Goal: Check status: Check status

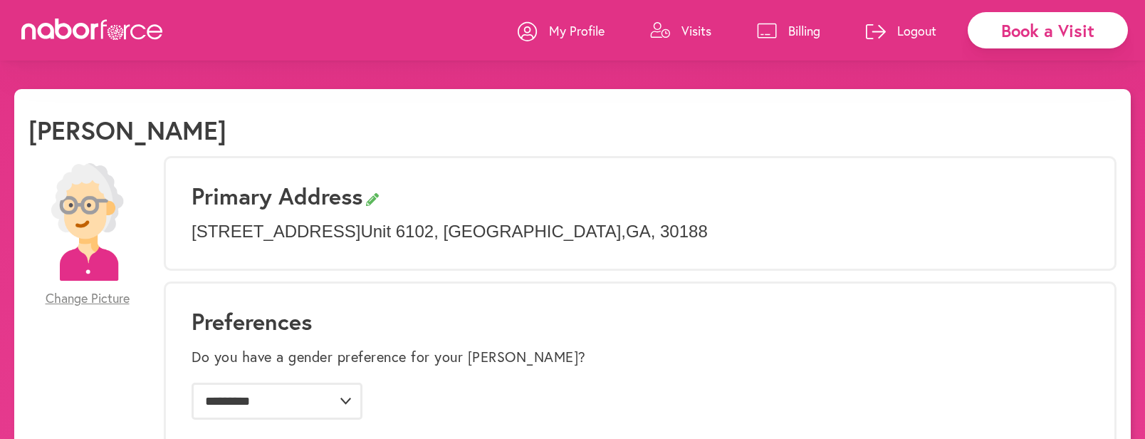
select select "*"
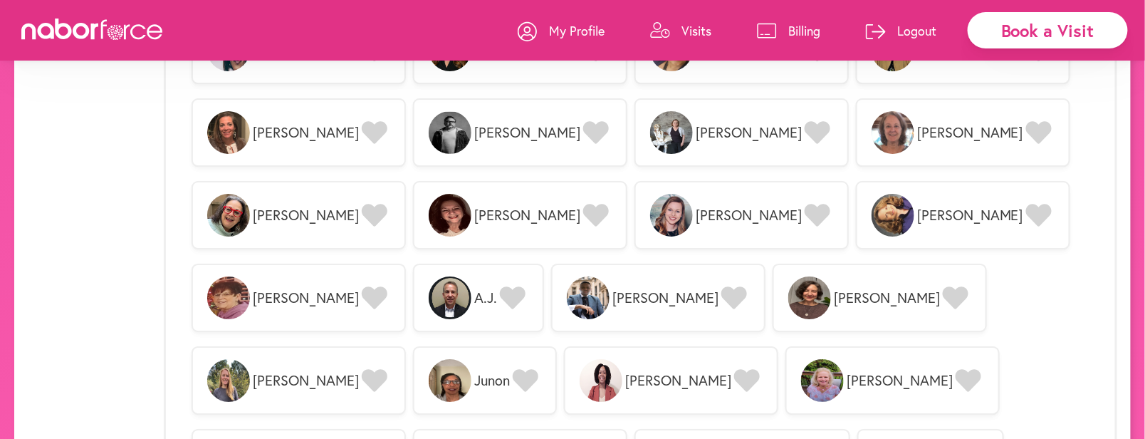
scroll to position [1644, 0]
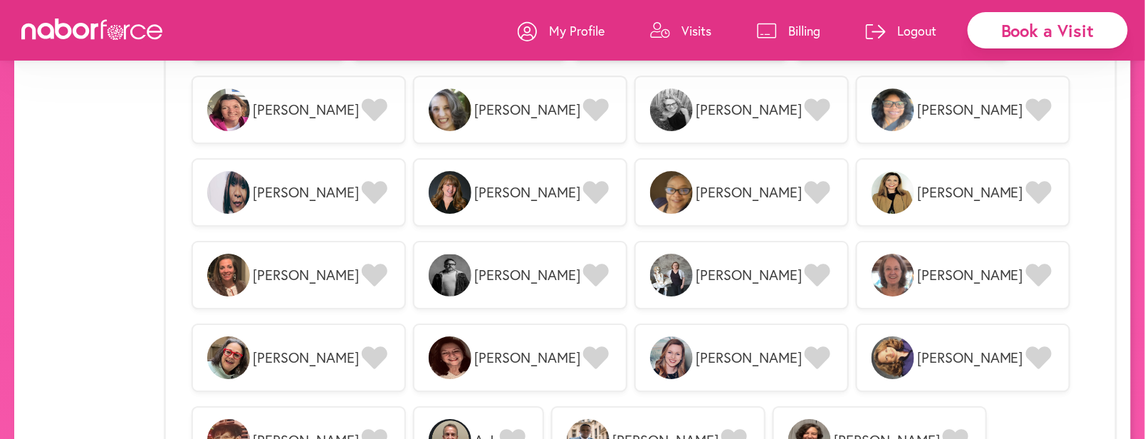
click at [1104, 27] on div "Book a Visit" at bounding box center [1047, 30] width 160 height 36
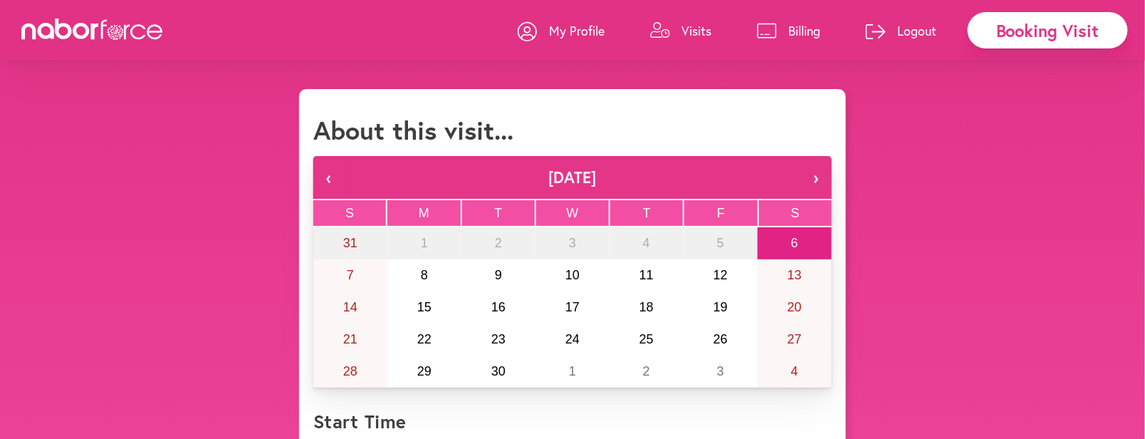
click at [691, 26] on p "Visits" at bounding box center [696, 30] width 30 height 17
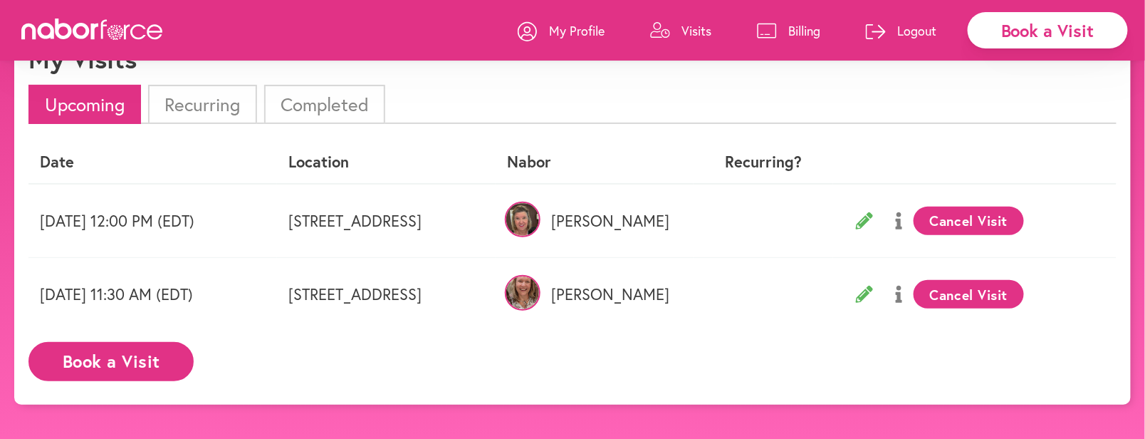
scroll to position [89, 0]
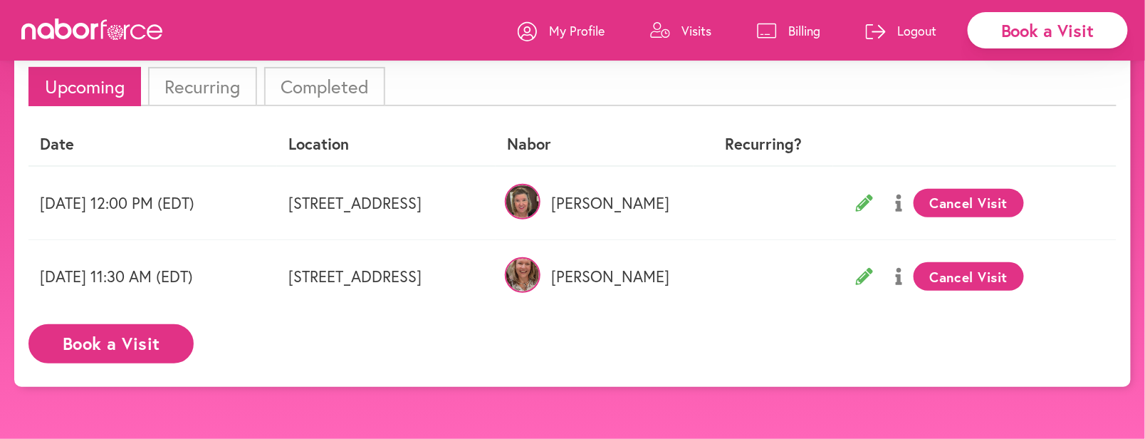
click at [224, 86] on li "Recurring" at bounding box center [202, 86] width 108 height 39
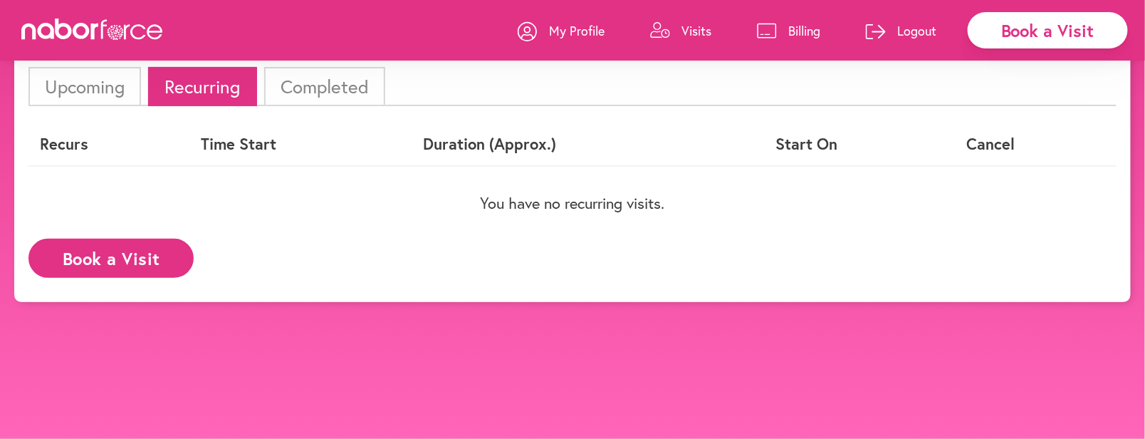
click at [311, 75] on li "Completed" at bounding box center [324, 86] width 121 height 39
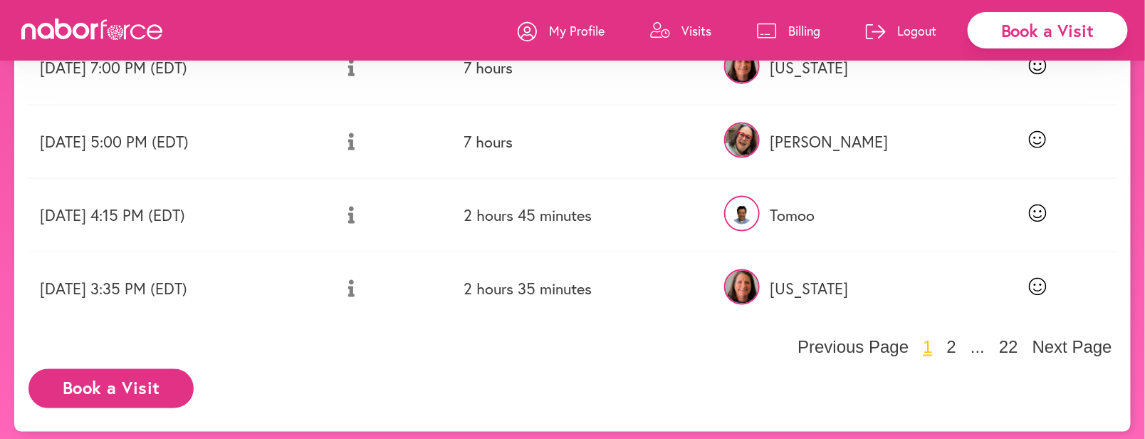
scroll to position [667, 0]
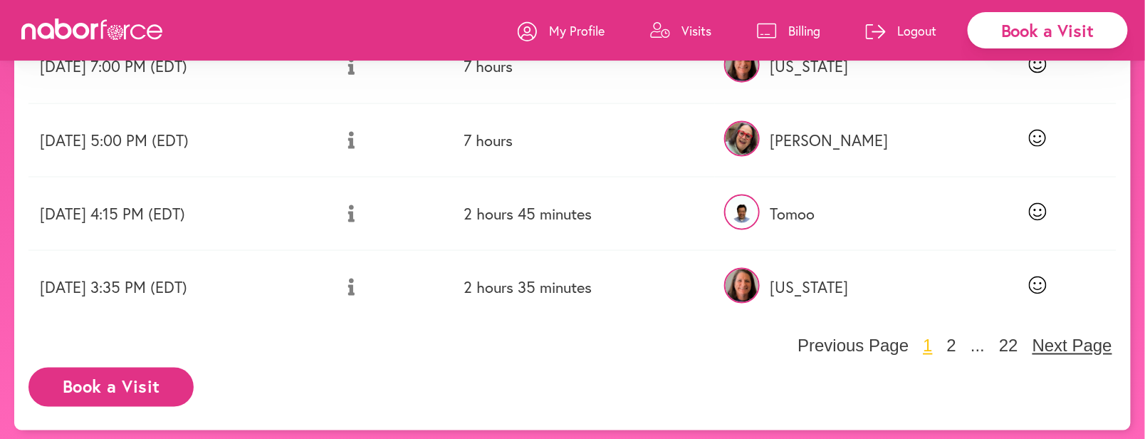
click at [1064, 340] on button "Next Page" at bounding box center [1072, 345] width 88 height 21
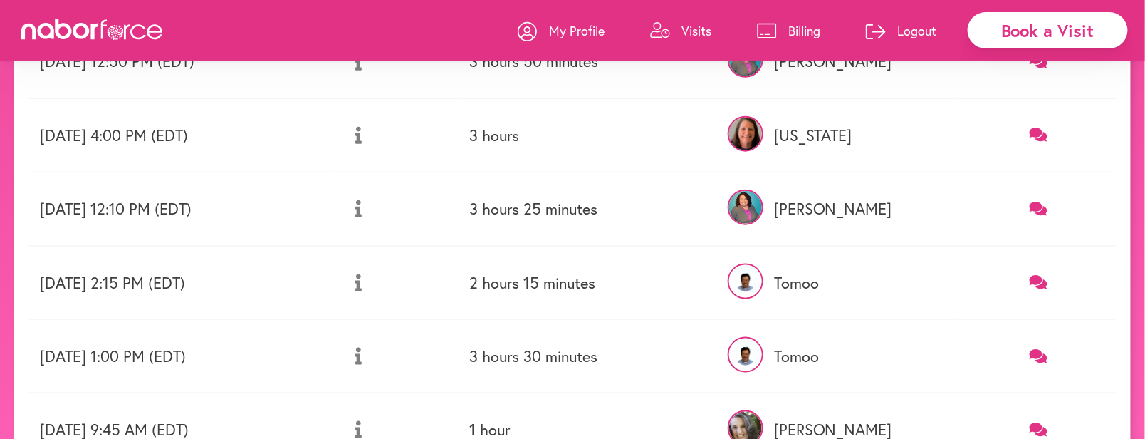
scroll to position [453, 0]
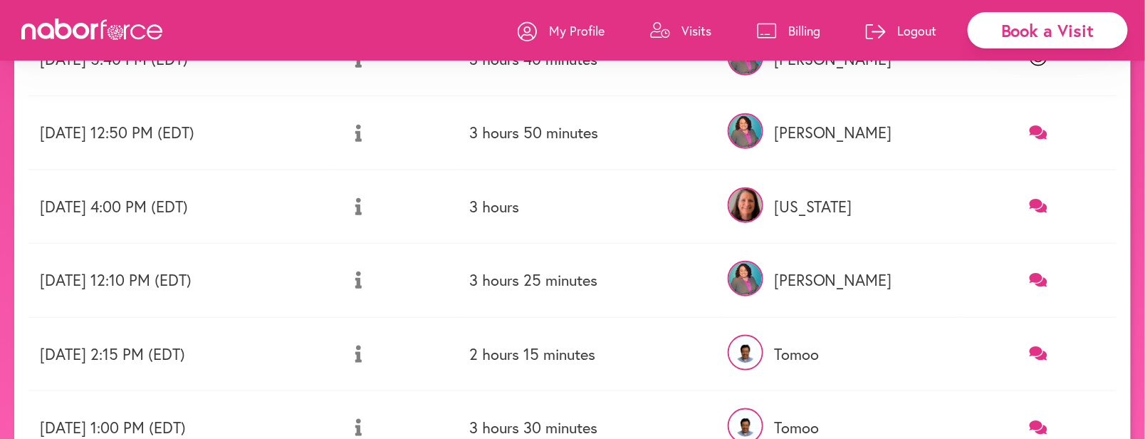
click at [1039, 197] on link at bounding box center [1038, 206] width 134 height 19
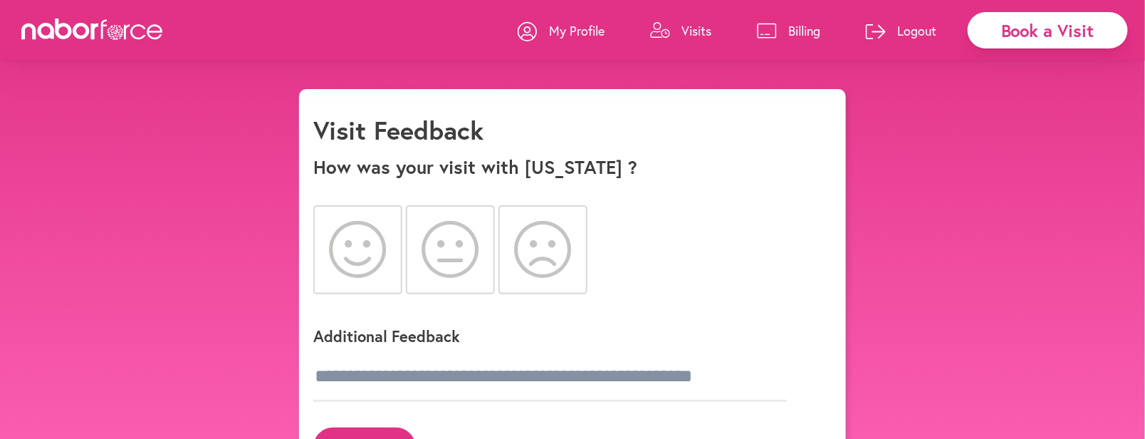
click at [347, 248] on icon at bounding box center [358, 249] width 58 height 57
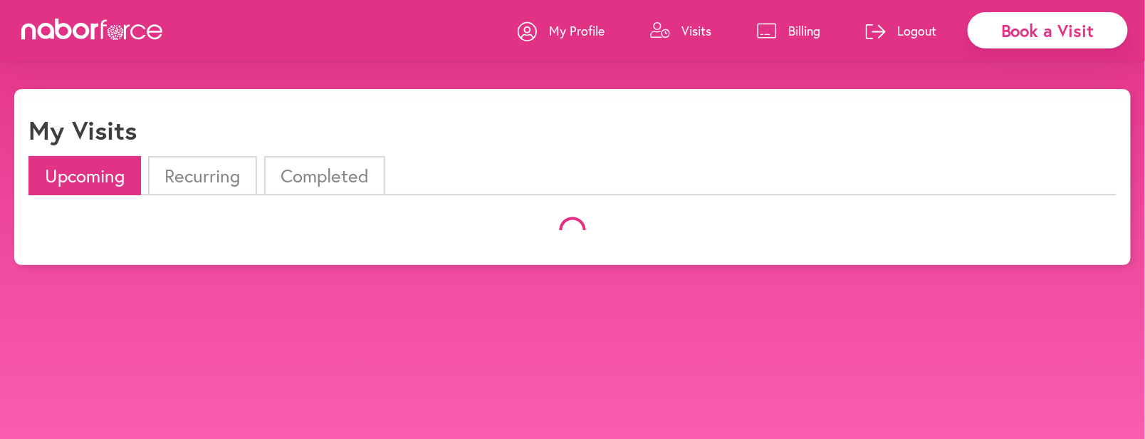
scroll to position [89, 0]
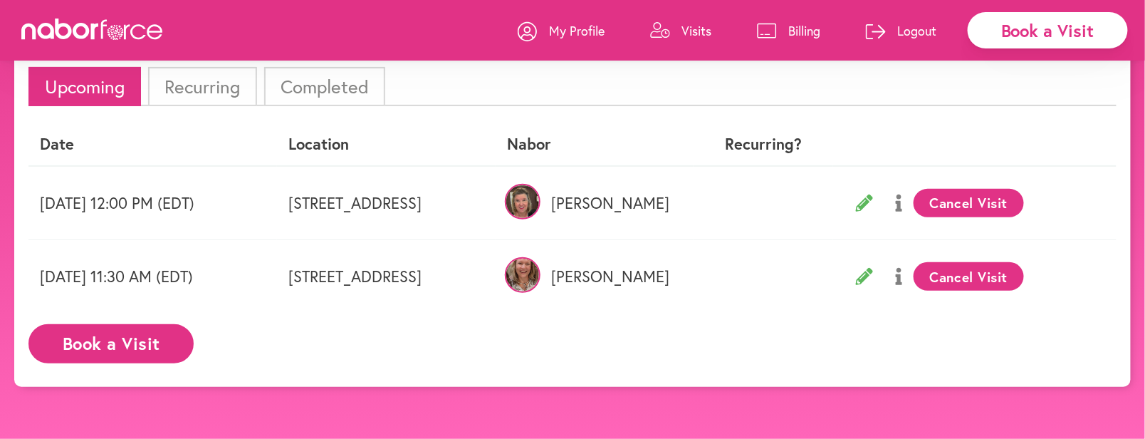
click at [322, 83] on li "Completed" at bounding box center [324, 86] width 121 height 39
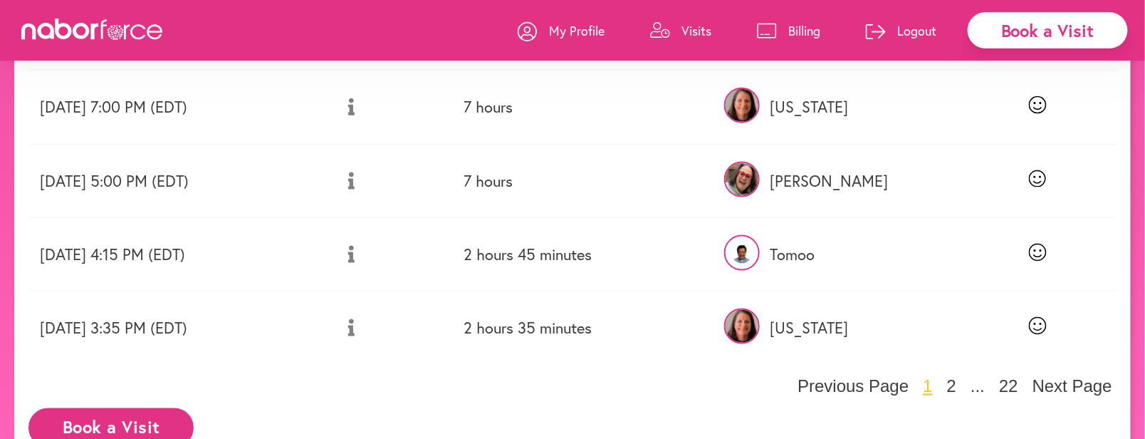
scroll to position [659, 0]
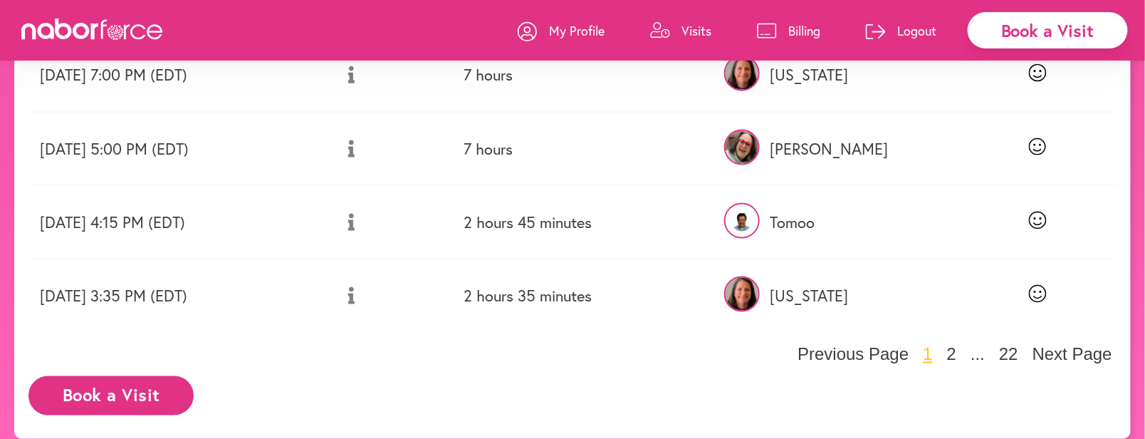
click at [1039, 289] on icon at bounding box center [1038, 294] width 18 height 18
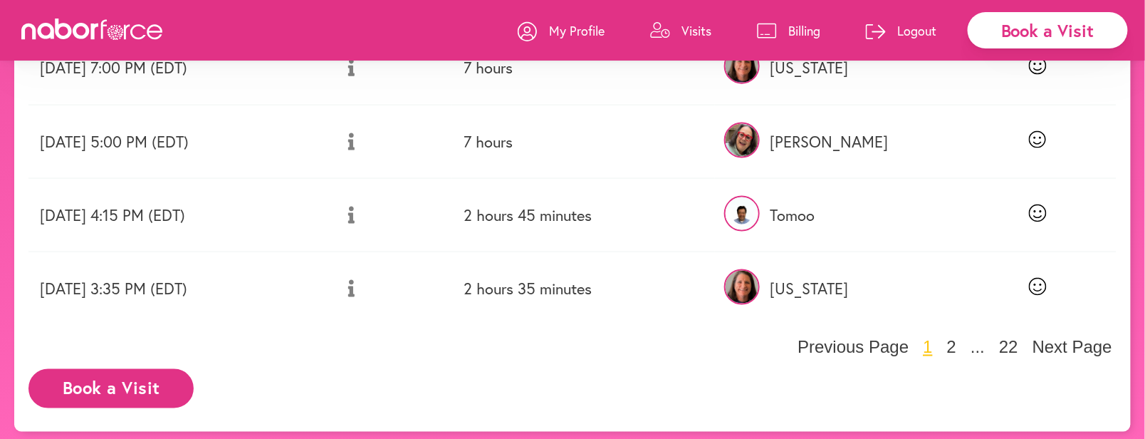
scroll to position [667, 0]
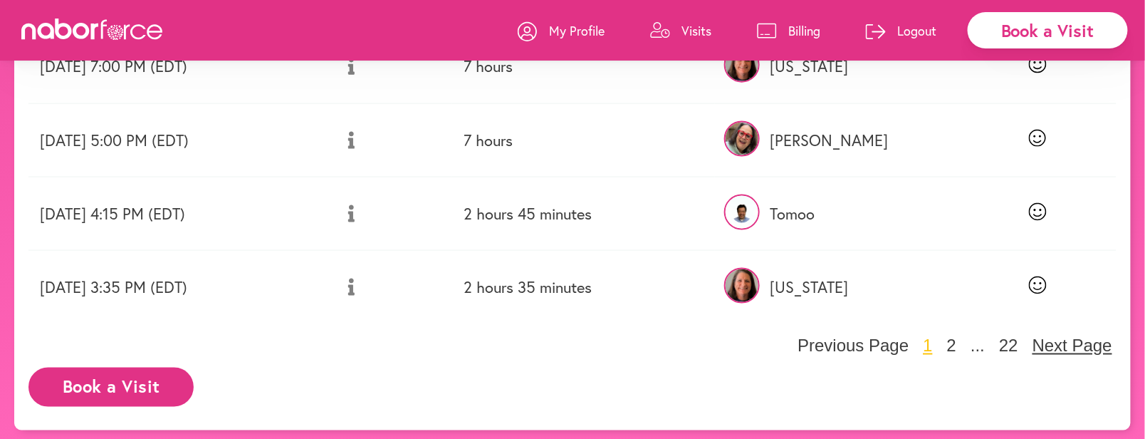
click at [1094, 335] on button "Next Page" at bounding box center [1072, 345] width 88 height 21
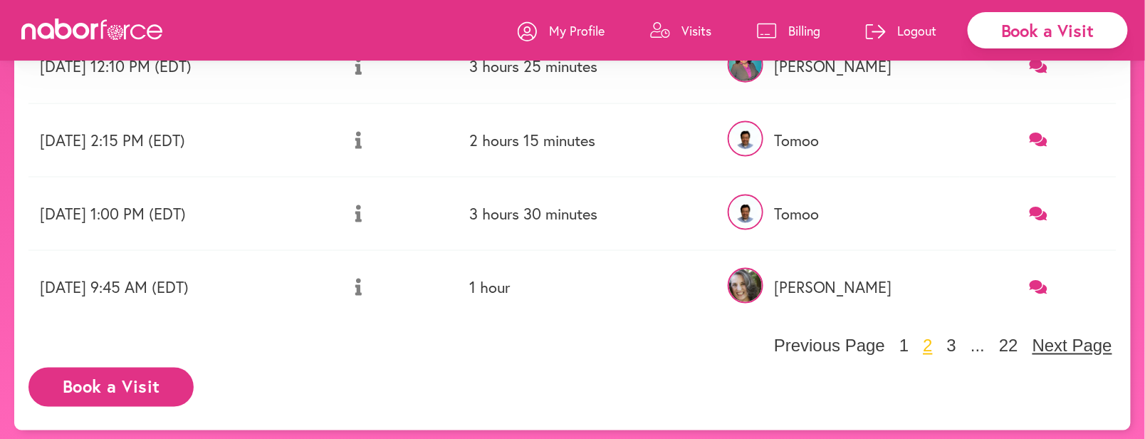
click at [1096, 335] on button "Next Page" at bounding box center [1072, 345] width 88 height 21
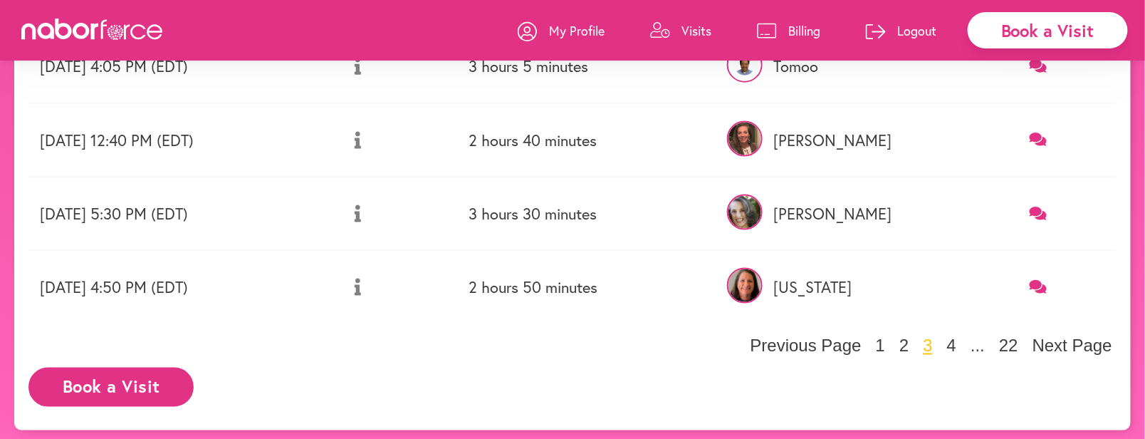
click at [1037, 283] on icon at bounding box center [1038, 287] width 18 height 14
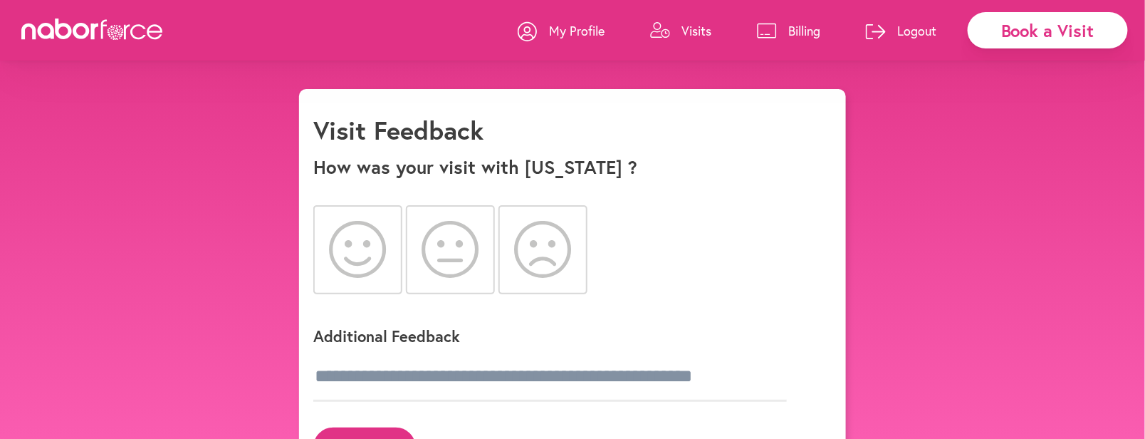
click at [370, 234] on icon at bounding box center [358, 249] width 58 height 57
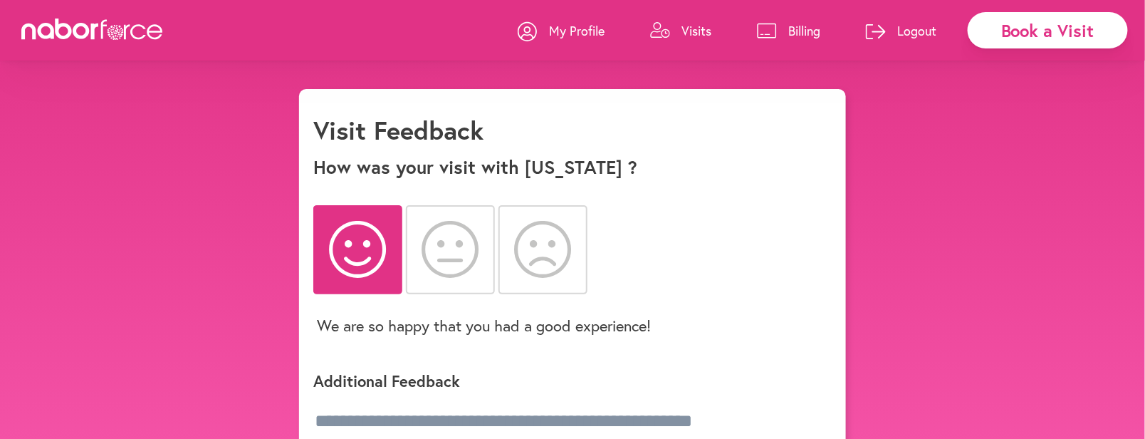
scroll to position [89, 0]
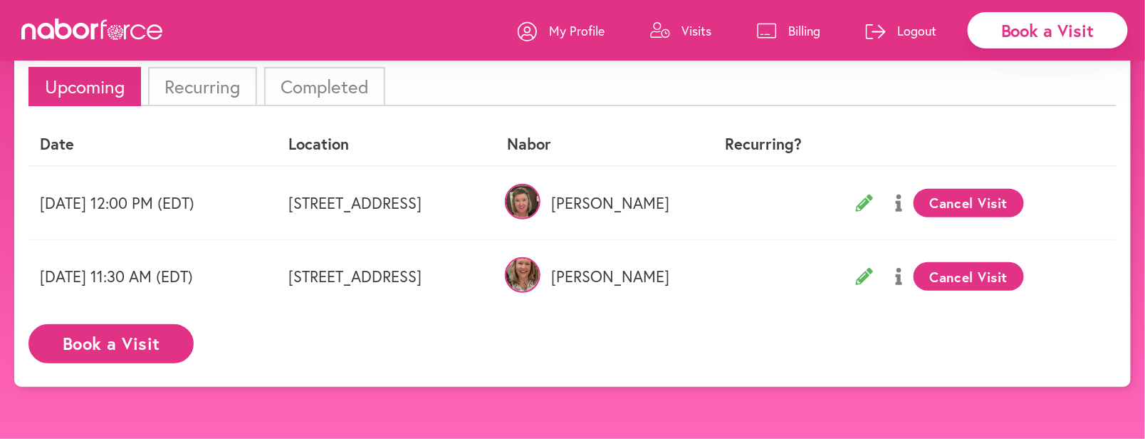
click at [329, 80] on li "Completed" at bounding box center [324, 86] width 121 height 39
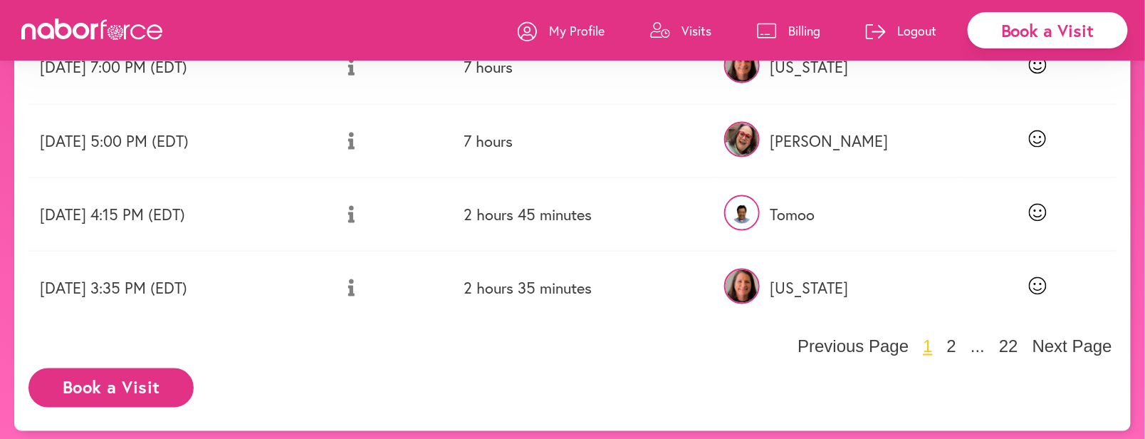
scroll to position [667, 0]
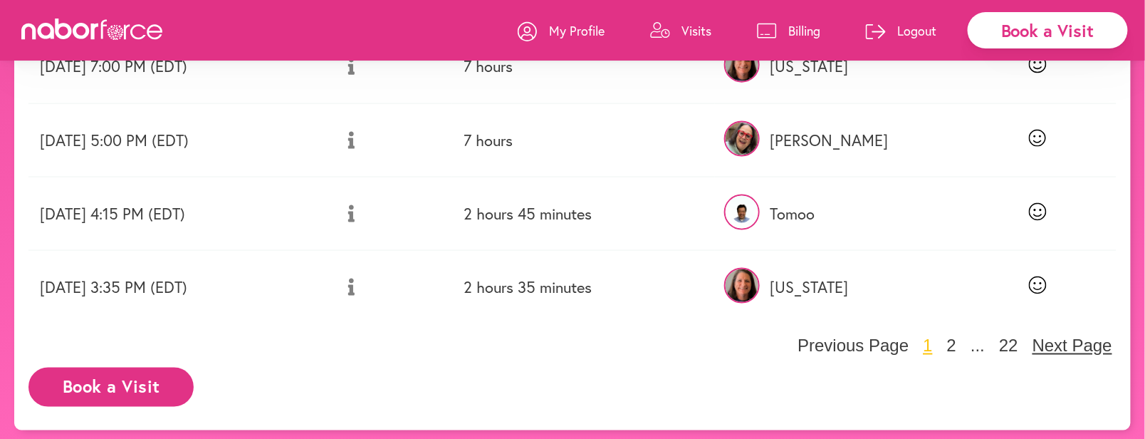
click at [1082, 341] on button "Next Page" at bounding box center [1072, 345] width 88 height 21
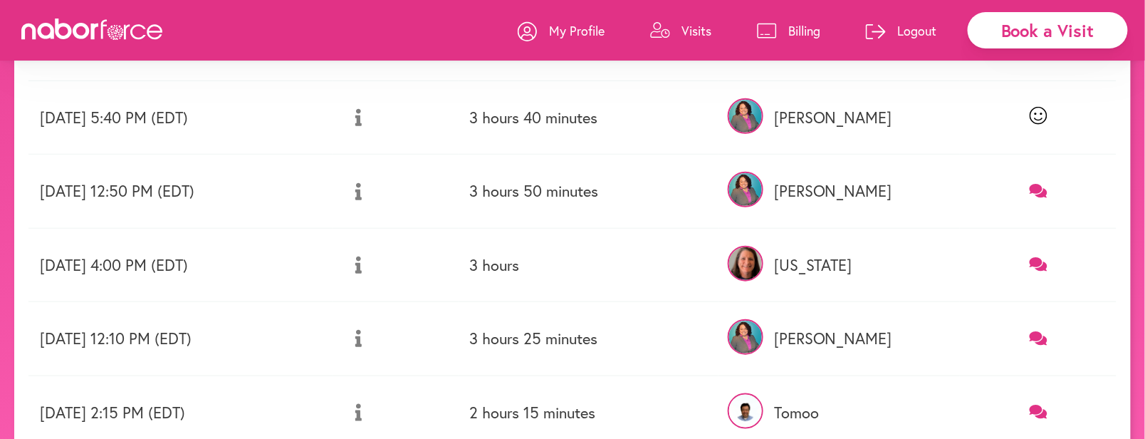
scroll to position [311, 0]
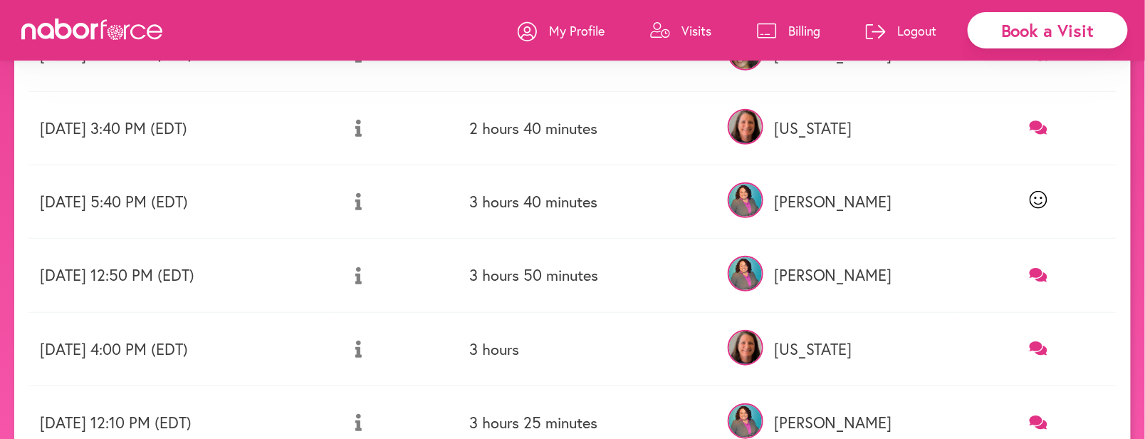
click at [1037, 342] on icon at bounding box center [1038, 349] width 18 height 14
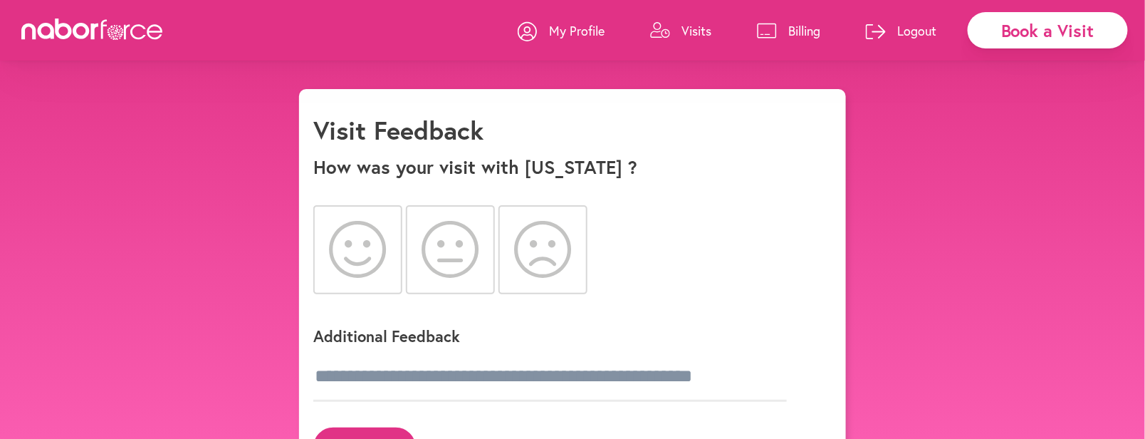
click at [350, 246] on icon at bounding box center [357, 249] width 57 height 57
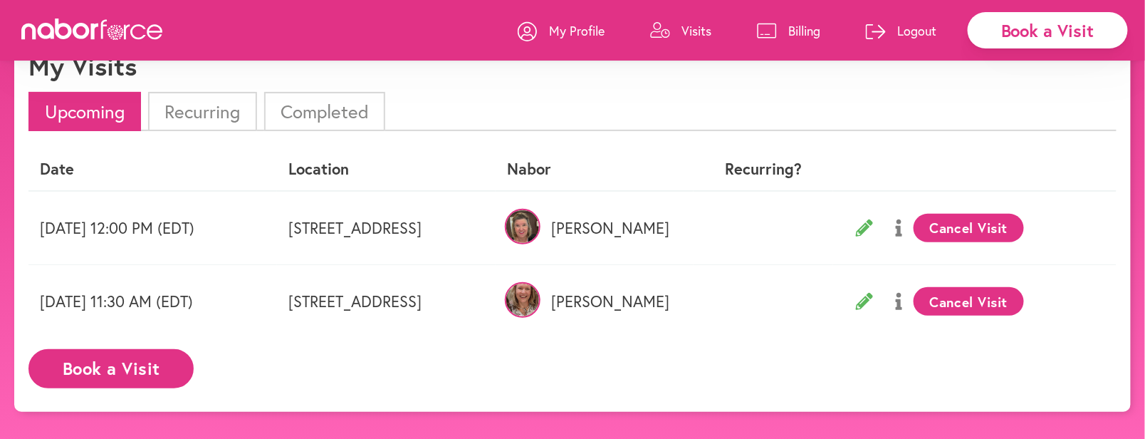
scroll to position [89, 0]
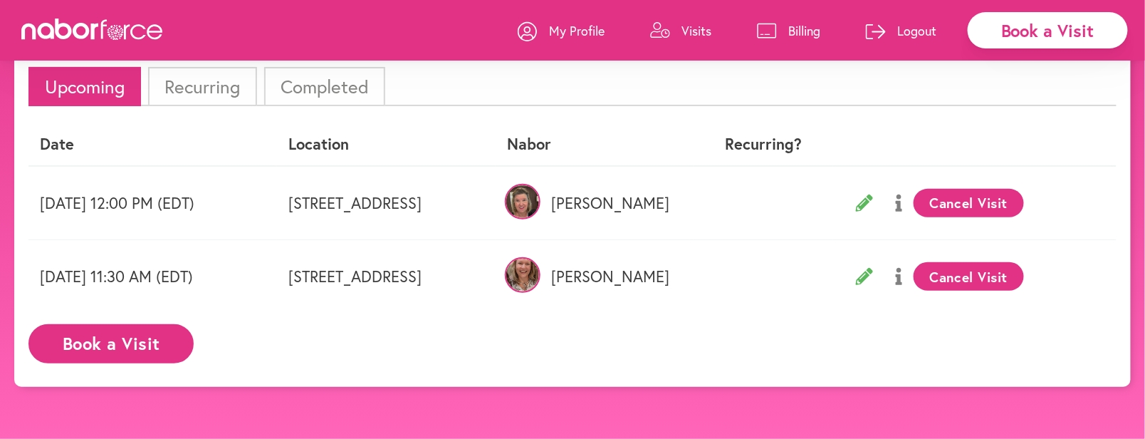
click at [347, 77] on li "Completed" at bounding box center [324, 86] width 121 height 39
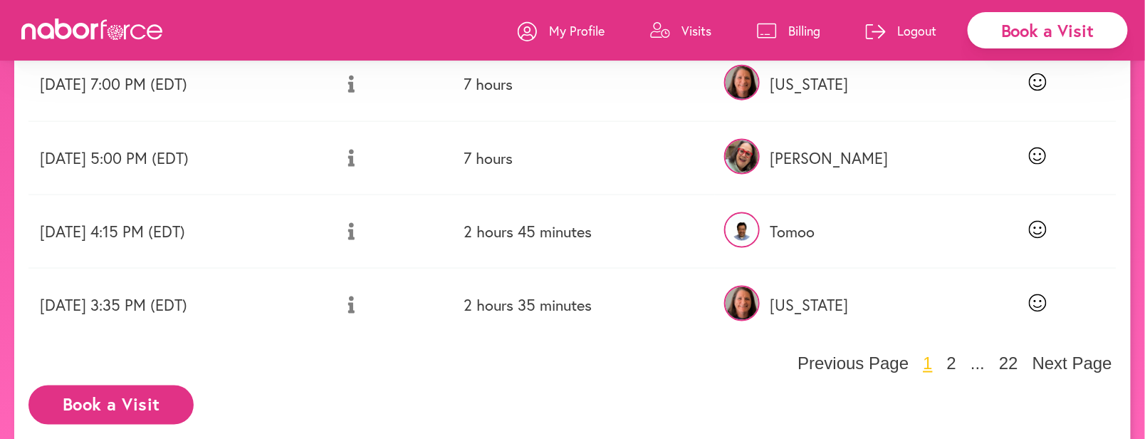
scroll to position [667, 0]
